Goal: Find specific page/section: Find specific page/section

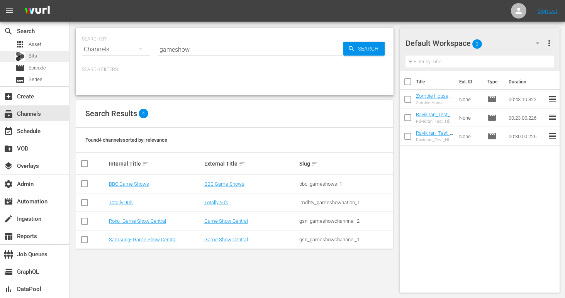
click at [35, 57] on span "Bits" at bounding box center [33, 56] width 9 height 8
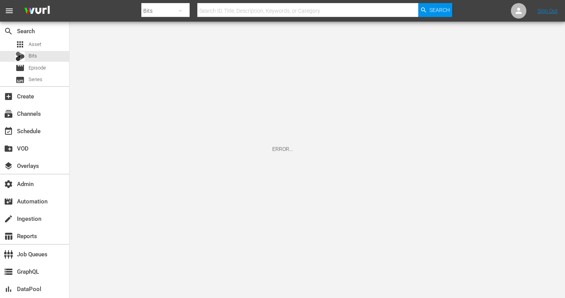
click at [177, 10] on icon "button" at bounding box center [180, 10] width 9 height 9
click at [167, 67] on div "Bits" at bounding box center [166, 69] width 31 height 12
click at [242, 14] on input "text" at bounding box center [307, 11] width 221 height 19
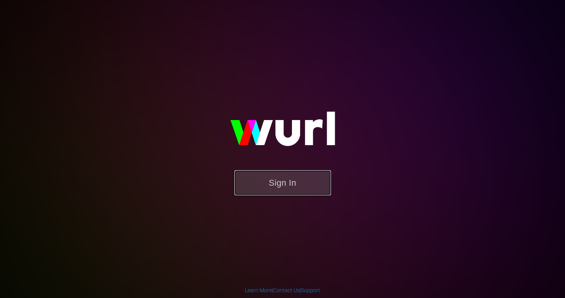
click at [303, 187] on button "Sign In" at bounding box center [283, 182] width 97 height 25
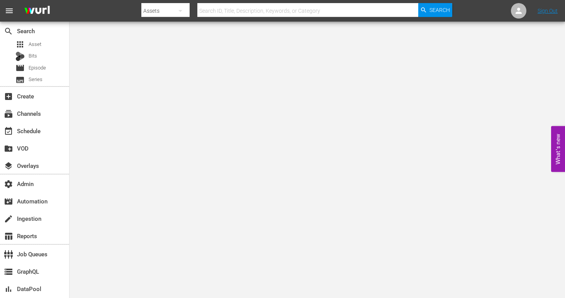
click at [175, 11] on button "button" at bounding box center [180, 11] width 19 height 19
click at [163, 72] on div "Bits" at bounding box center [166, 69] width 31 height 12
click at [41, 55] on div "Bits" at bounding box center [34, 56] width 69 height 11
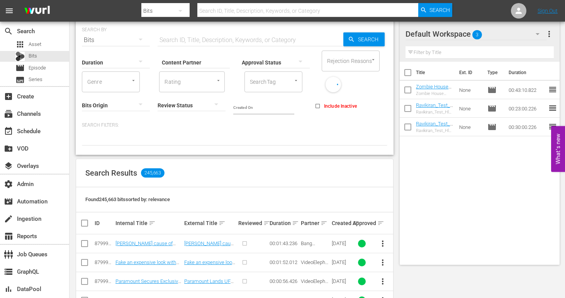
scroll to position [76, 0]
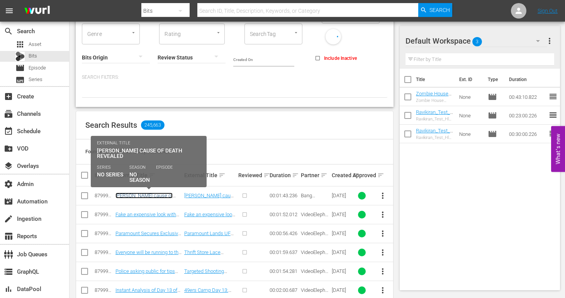
click at [129, 197] on link "[PERSON_NAME] cause of death has been confirmed" at bounding box center [144, 199] width 57 height 12
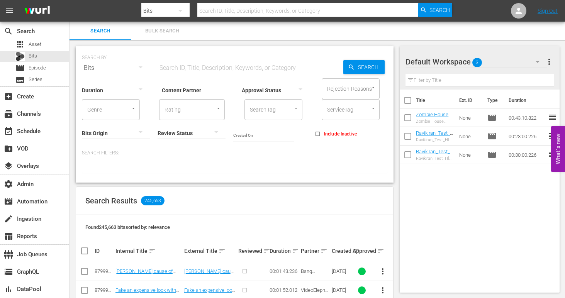
scroll to position [14, 0]
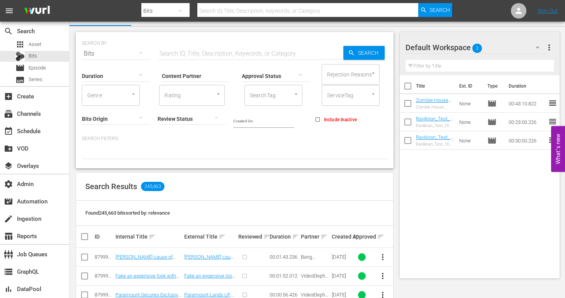
click at [119, 116] on div at bounding box center [116, 119] width 68 height 22
click at [121, 128] on div "Generated Bits" at bounding box center [116, 130] width 68 height 12
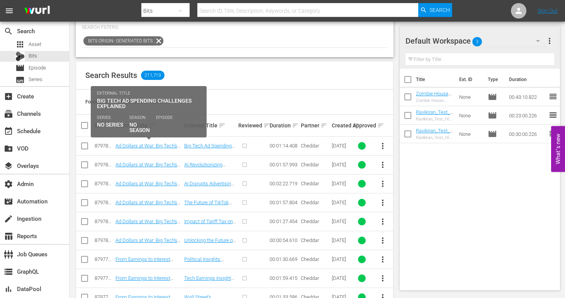
scroll to position [128, 0]
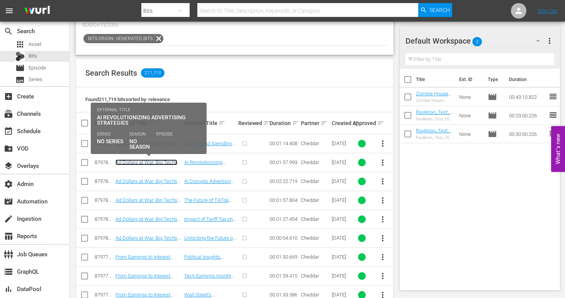
click at [156, 163] on link "Ad Dollars at War: Big Tech's Battle for Brands" at bounding box center [147, 166] width 62 height 12
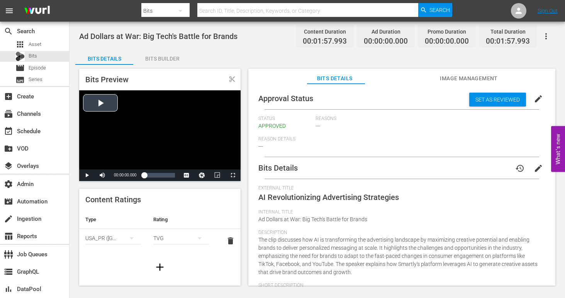
click at [98, 105] on div "Video Player" at bounding box center [160, 129] width 162 height 79
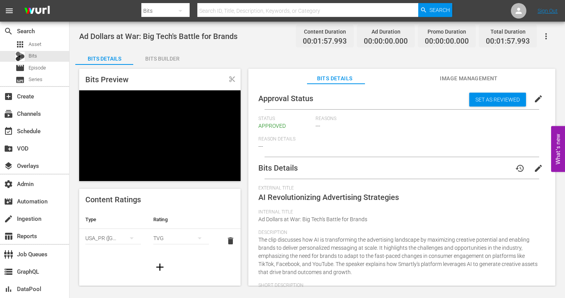
click at [160, 60] on div "Bits Builder" at bounding box center [162, 58] width 58 height 19
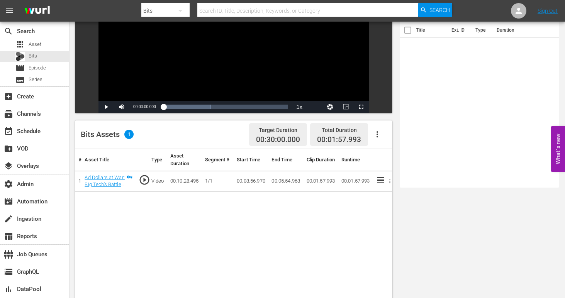
scroll to position [121, 0]
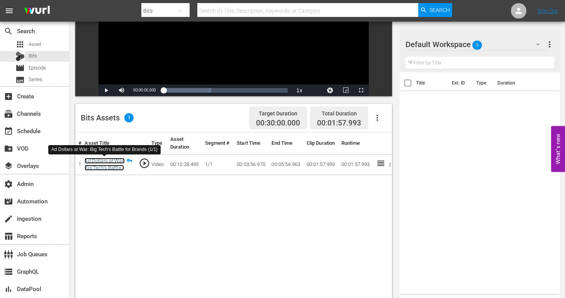
click at [102, 169] on link "Ad Dollars at War: Big Tech's Battle for Brands (1/1)" at bounding box center [105, 168] width 40 height 20
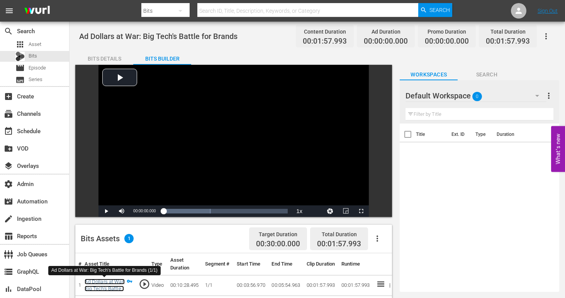
click at [100, 288] on link "Ad Dollars at War: Big Tech's Battle for Brands (1/1)" at bounding box center [105, 289] width 40 height 20
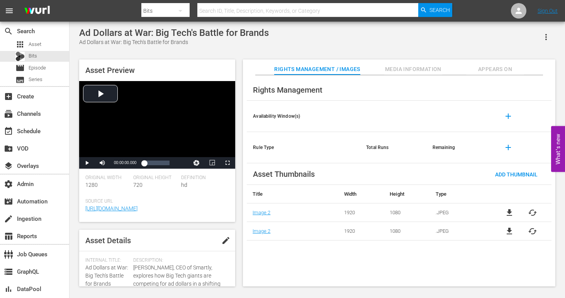
click at [483, 67] on span "Appears On" at bounding box center [495, 70] width 58 height 10
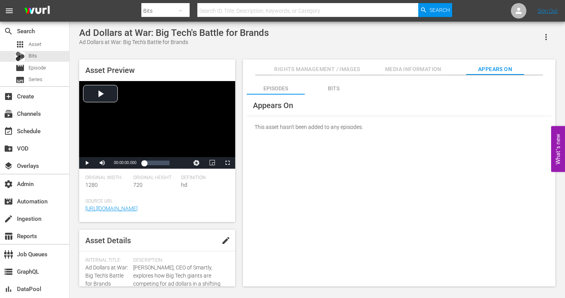
click at [328, 89] on div "Bits" at bounding box center [334, 88] width 58 height 19
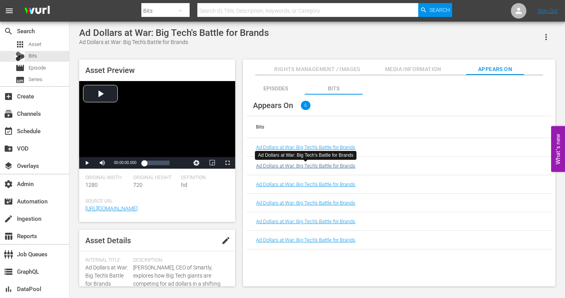
click at [301, 166] on link "Ad Dollars at War: Big Tech's Battle for Brands" at bounding box center [305, 166] width 99 height 6
